Goal: Task Accomplishment & Management: Complete application form

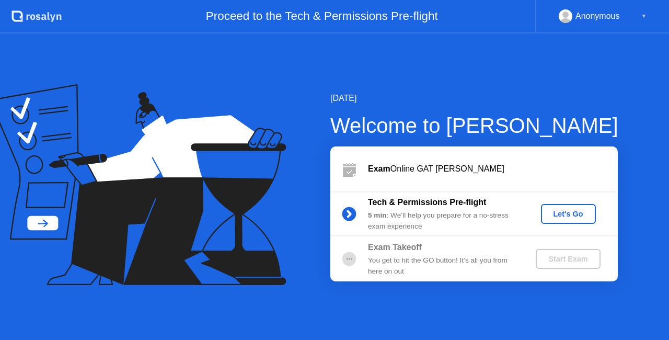
click at [554, 214] on div "Let's Go" at bounding box center [568, 214] width 47 height 8
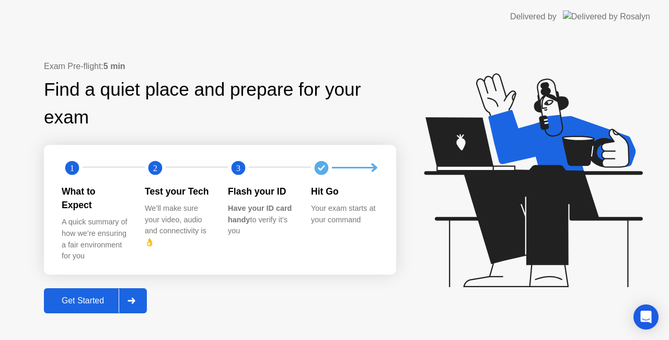
click at [86, 296] on div "Get Started" at bounding box center [83, 300] width 72 height 9
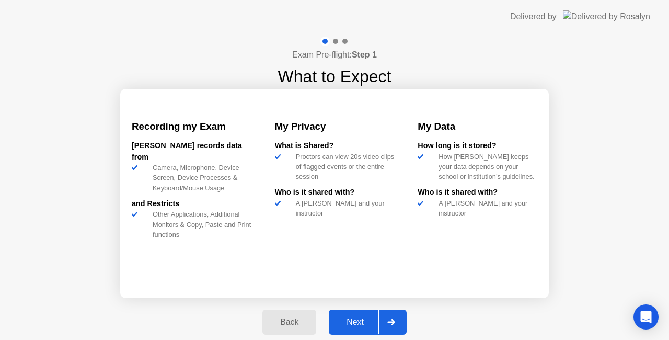
click at [362, 320] on div "Next" at bounding box center [355, 321] width 47 height 9
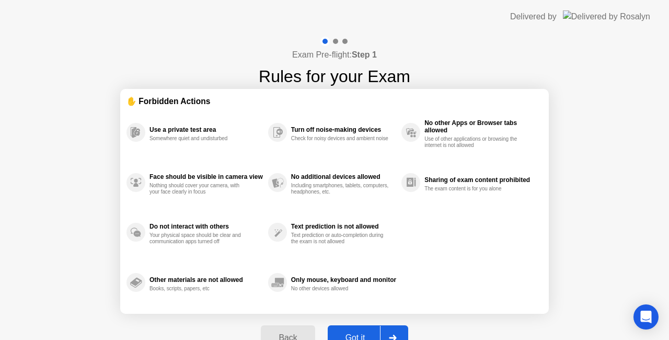
click at [353, 331] on button "Got it" at bounding box center [368, 337] width 81 height 25
select select "**********"
select select "*******"
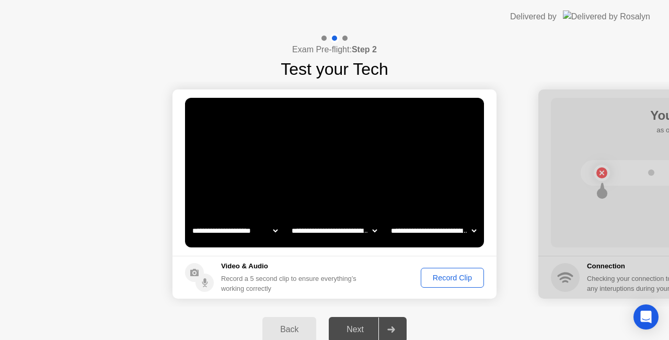
click at [428, 230] on select "**********" at bounding box center [433, 230] width 89 height 21
click at [354, 327] on div "Next" at bounding box center [355, 329] width 47 height 9
click at [441, 278] on div "Record Clip" at bounding box center [453, 278] width 56 height 8
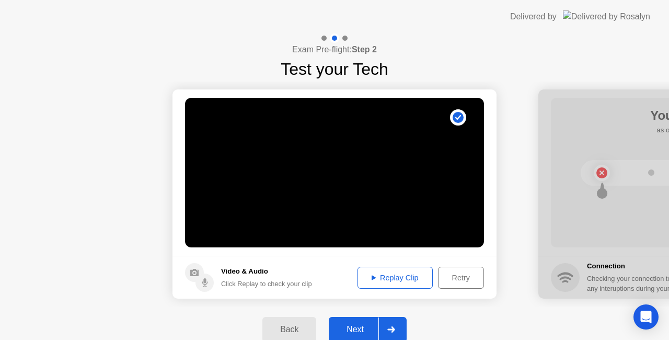
click at [351, 325] on div "Next" at bounding box center [355, 329] width 47 height 9
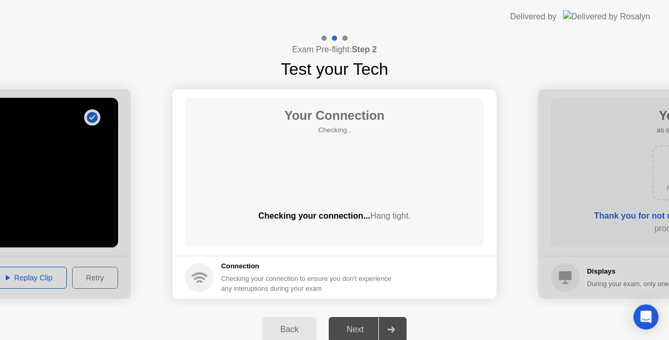
click at [351, 325] on div "Next" at bounding box center [355, 329] width 47 height 9
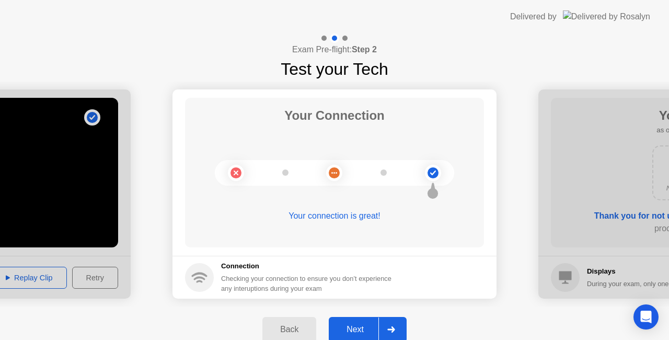
click at [349, 325] on div "Next" at bounding box center [355, 329] width 47 height 9
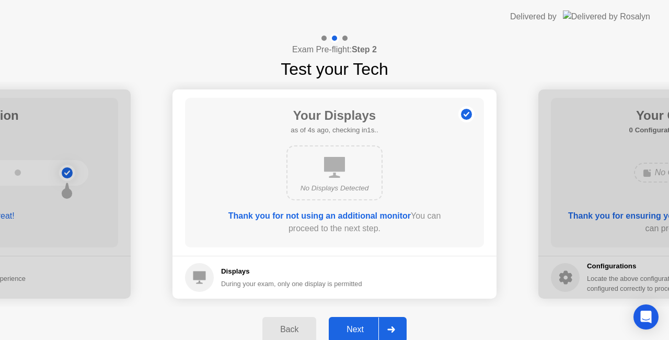
click at [356, 325] on div "Next" at bounding box center [355, 329] width 47 height 9
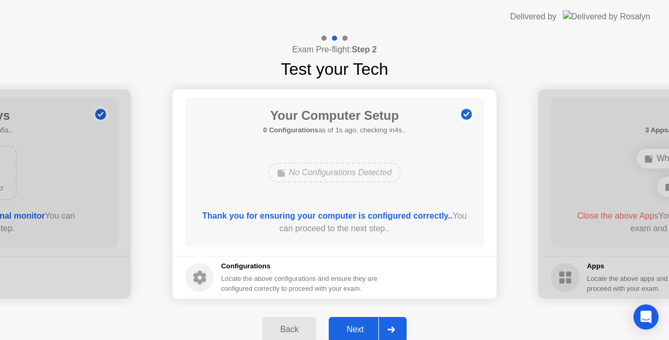
click at [356, 325] on div "Next" at bounding box center [355, 329] width 47 height 9
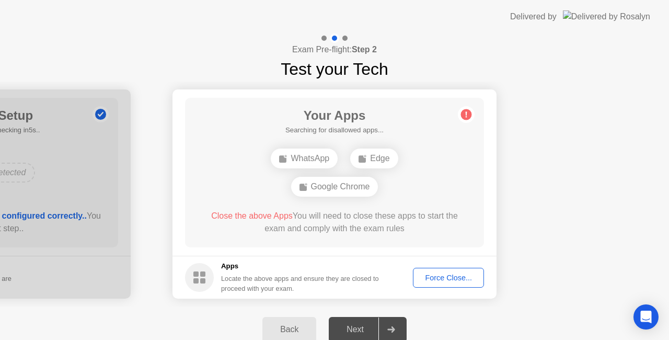
click at [356, 325] on div "Next" at bounding box center [355, 329] width 47 height 9
click at [435, 275] on div "Force Close..." at bounding box center [449, 278] width 64 height 8
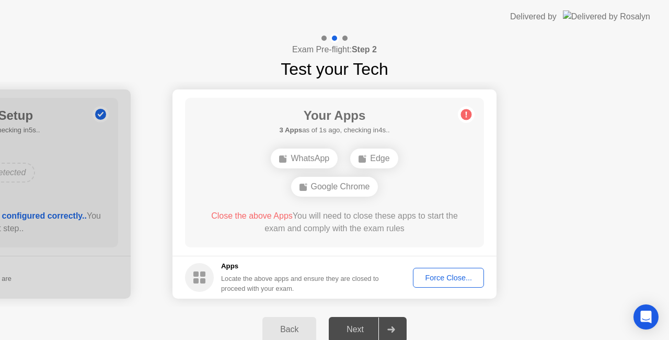
click at [435, 277] on div "Force Close..." at bounding box center [449, 278] width 64 height 8
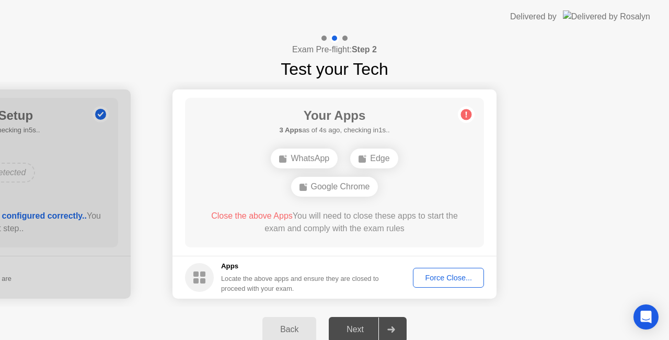
click at [430, 280] on div "Force Close..." at bounding box center [449, 278] width 64 height 8
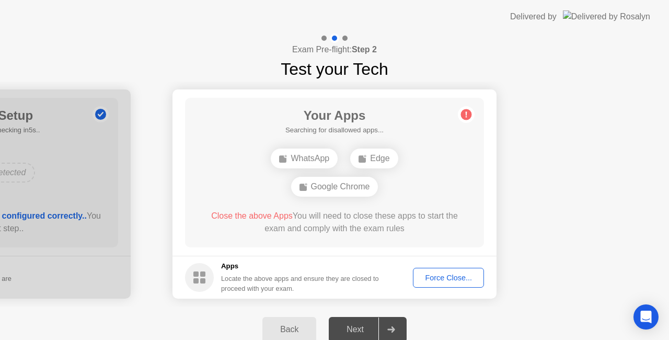
click at [440, 279] on div "Force Close..." at bounding box center [449, 278] width 64 height 8
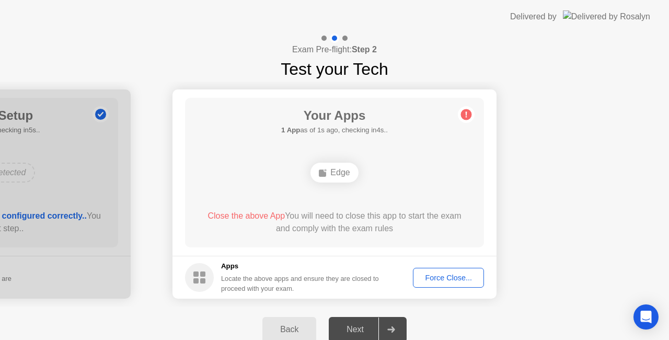
click at [455, 278] on div "Force Close..." at bounding box center [449, 278] width 64 height 8
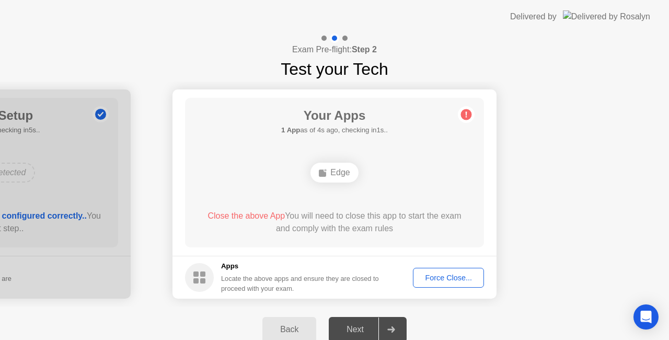
click at [434, 277] on div "Force Close..." at bounding box center [449, 278] width 64 height 8
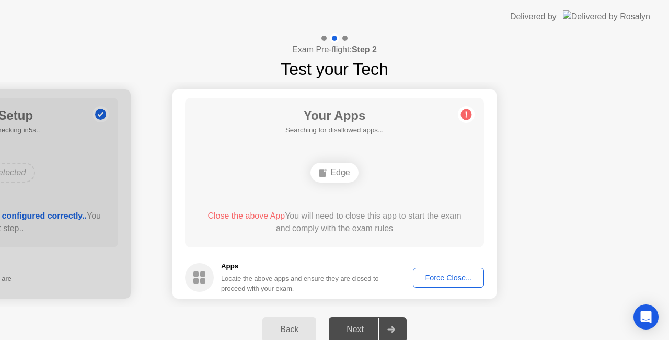
click at [432, 280] on div "Force Close..." at bounding box center [449, 278] width 64 height 8
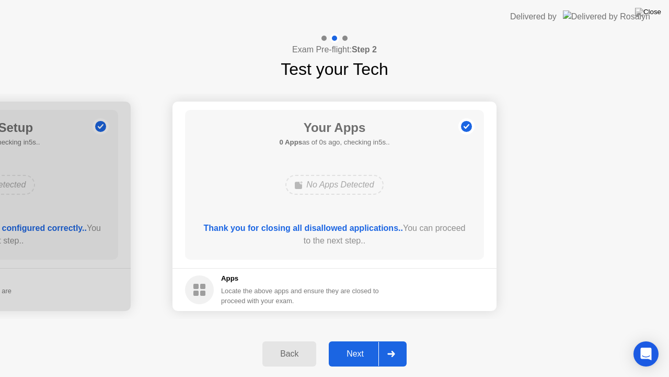
click at [380, 243] on div "Thank you for closing all disallowed applications.. You can proceed to the next…" at bounding box center [334, 234] width 269 height 25
click at [361, 339] on div "Next" at bounding box center [355, 353] width 47 height 9
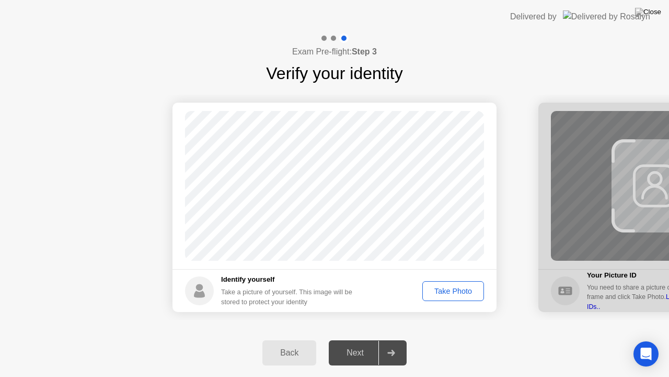
click at [439, 288] on div "Take Photo" at bounding box center [453, 291] width 54 height 8
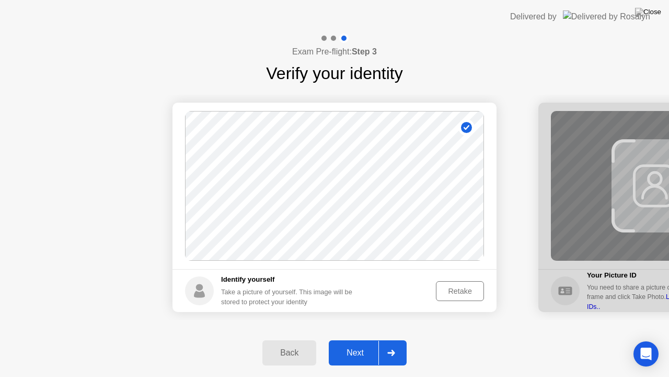
click at [358, 339] on div "Next" at bounding box center [355, 352] width 47 height 9
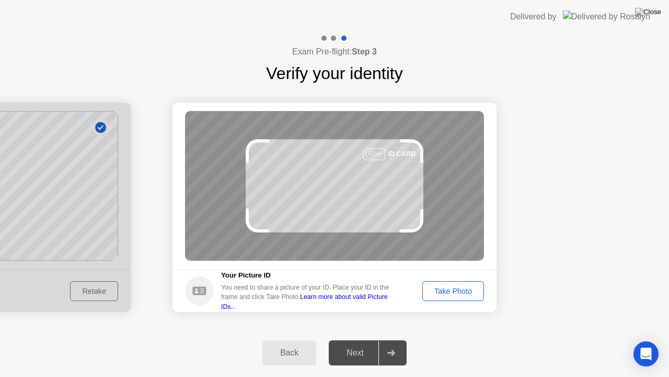
click at [449, 290] on div "Take Photo" at bounding box center [453, 291] width 54 height 8
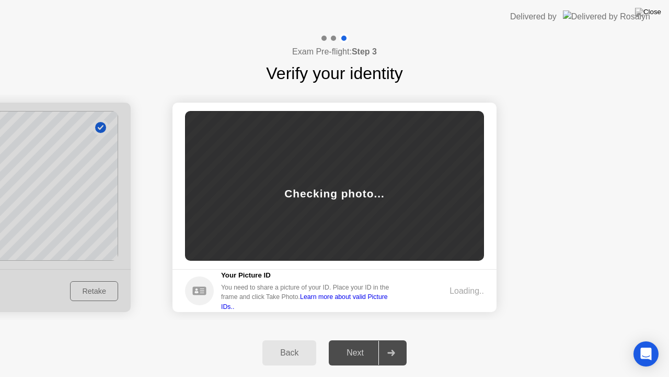
click at [280, 339] on div "Back" at bounding box center [290, 352] width 48 height 9
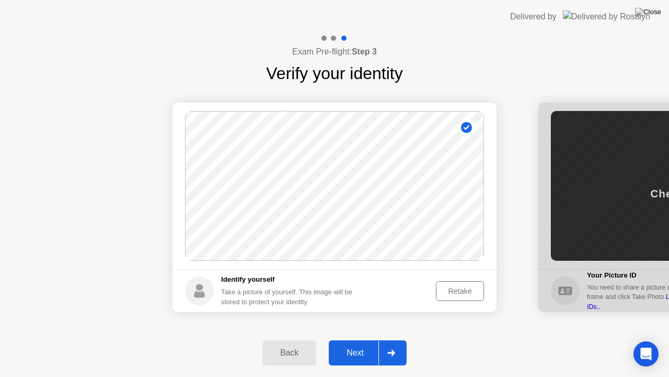
click at [364, 339] on div "Next" at bounding box center [355, 352] width 47 height 9
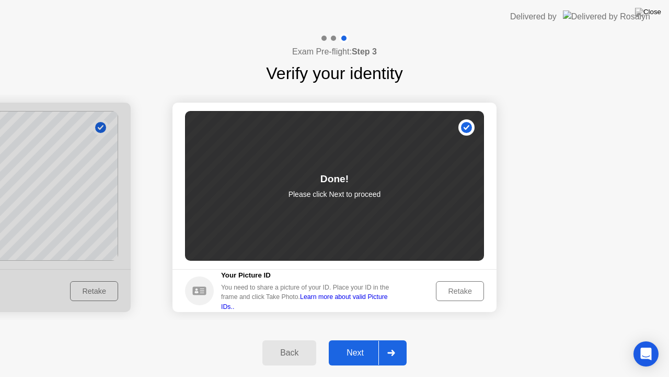
click at [342, 201] on div "Done! Please click Next to proceed" at bounding box center [334, 186] width 299 height 150
click at [451, 291] on div "Retake" at bounding box center [460, 291] width 41 height 8
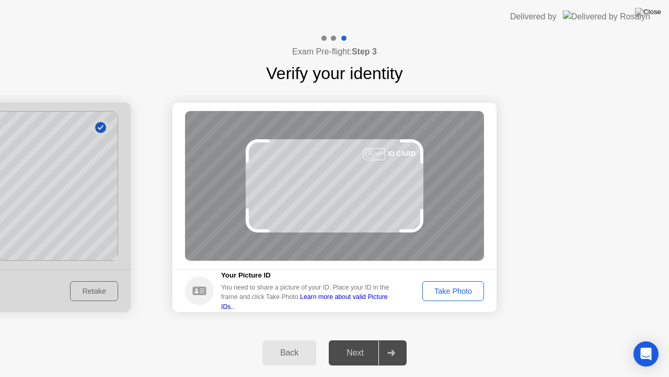
click at [374, 195] on div "ID CARD" at bounding box center [334, 186] width 299 height 150
click at [292, 339] on div "Back" at bounding box center [290, 352] width 48 height 9
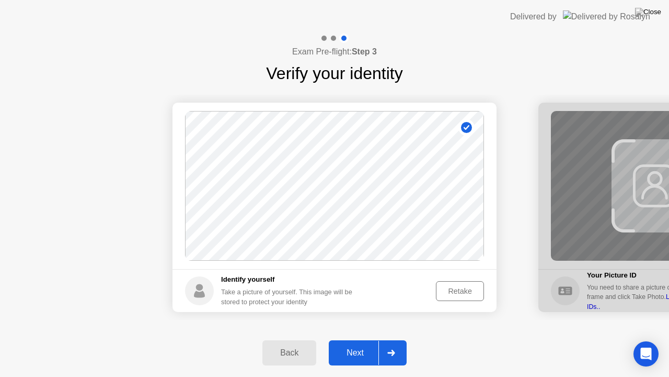
click at [358, 339] on div "Next" at bounding box center [355, 352] width 47 height 9
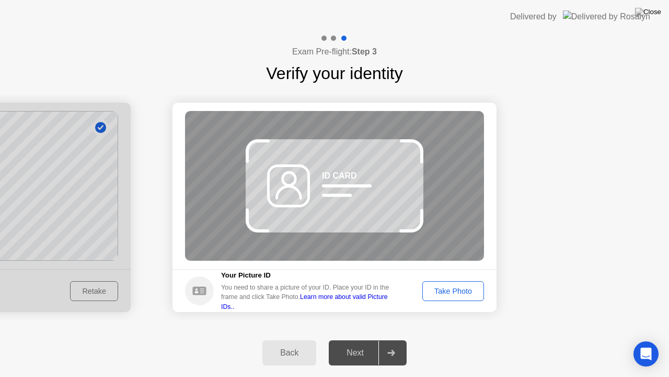
click at [211, 300] on icon at bounding box center [199, 290] width 29 height 29
click at [441, 293] on div "Take Photo" at bounding box center [453, 291] width 54 height 8
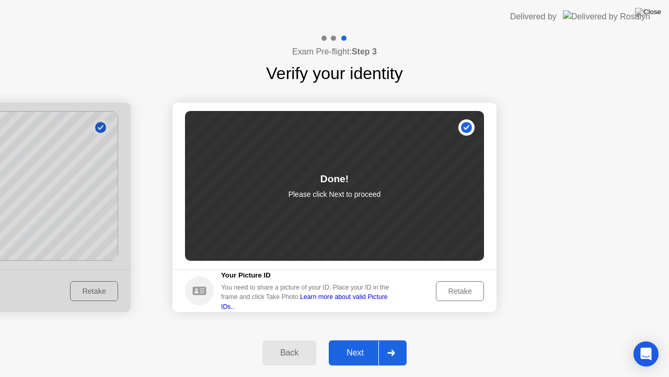
click at [359, 339] on div "Next" at bounding box center [355, 352] width 47 height 9
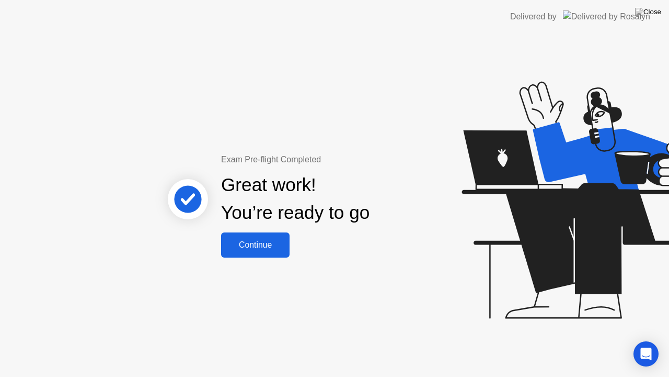
click at [256, 252] on button "Continue" at bounding box center [255, 244] width 69 height 25
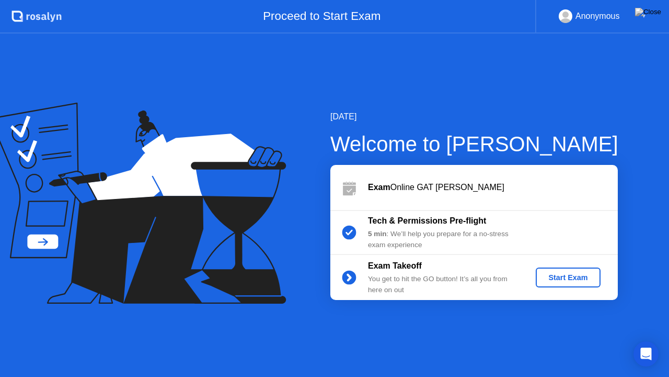
click at [544, 283] on button "Start Exam" at bounding box center [568, 277] width 64 height 20
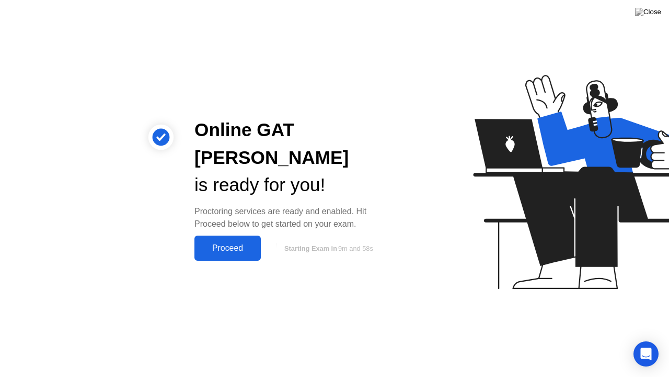
click at [223, 243] on div "Proceed" at bounding box center [228, 247] width 60 height 9
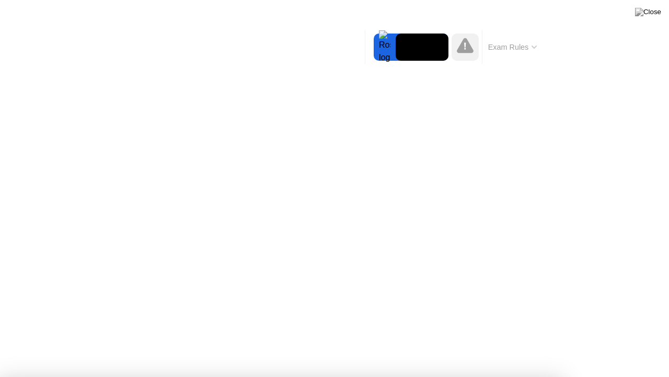
click at [554, 339] on div at bounding box center [334, 377] width 669 height 0
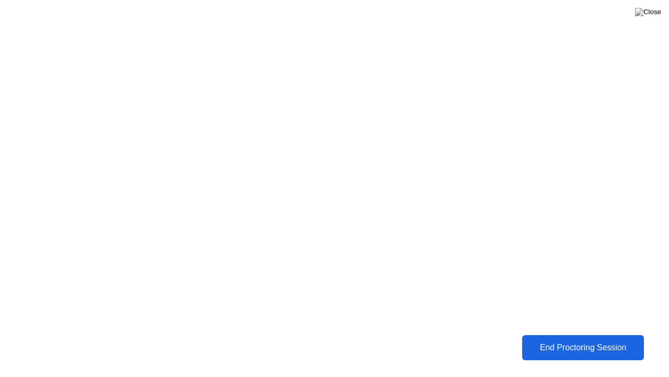
click at [549, 339] on div "End Proctoring Session" at bounding box center [583, 347] width 116 height 9
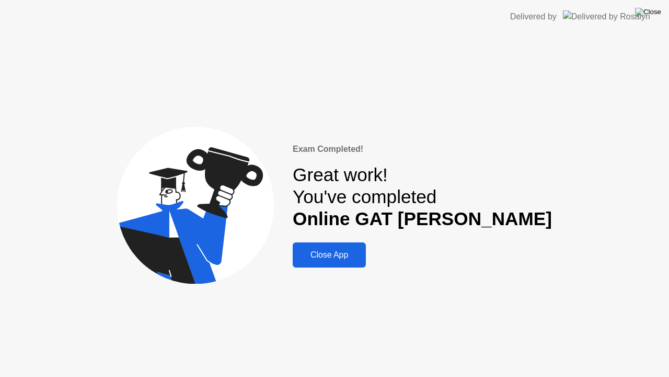
click at [654, 14] on img at bounding box center [648, 12] width 26 height 8
